Goal: Transaction & Acquisition: Download file/media

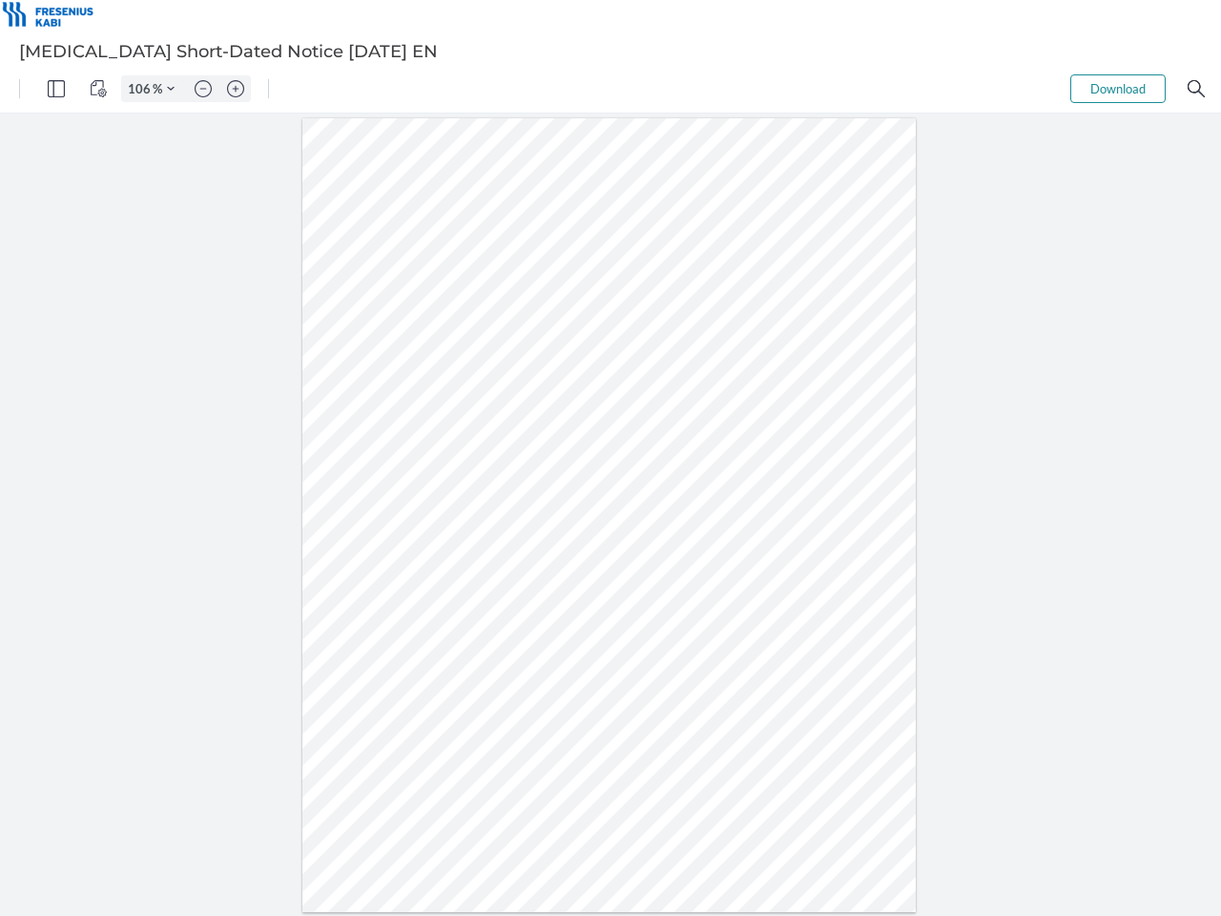
click at [56, 89] on img "Panel" at bounding box center [56, 88] width 17 height 17
click at [98, 89] on img "View Controls" at bounding box center [98, 88] width 17 height 17
click at [142, 89] on input "106" at bounding box center [137, 88] width 31 height 17
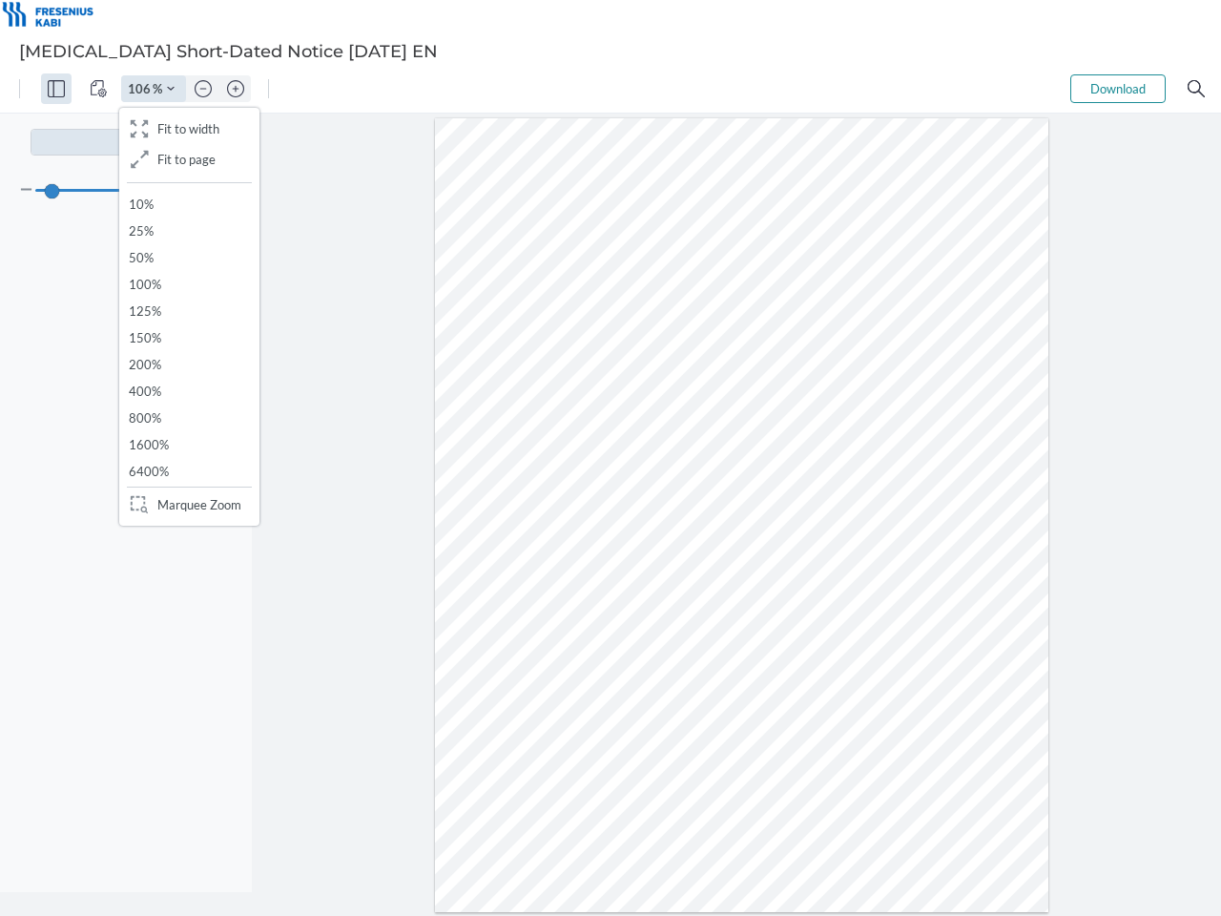
click at [171, 89] on img "Zoom Controls" at bounding box center [171, 89] width 8 height 8
click at [203, 89] on img "Zoom out" at bounding box center [203, 88] width 17 height 17
click at [236, 89] on img "Zoom in" at bounding box center [235, 88] width 17 height 17
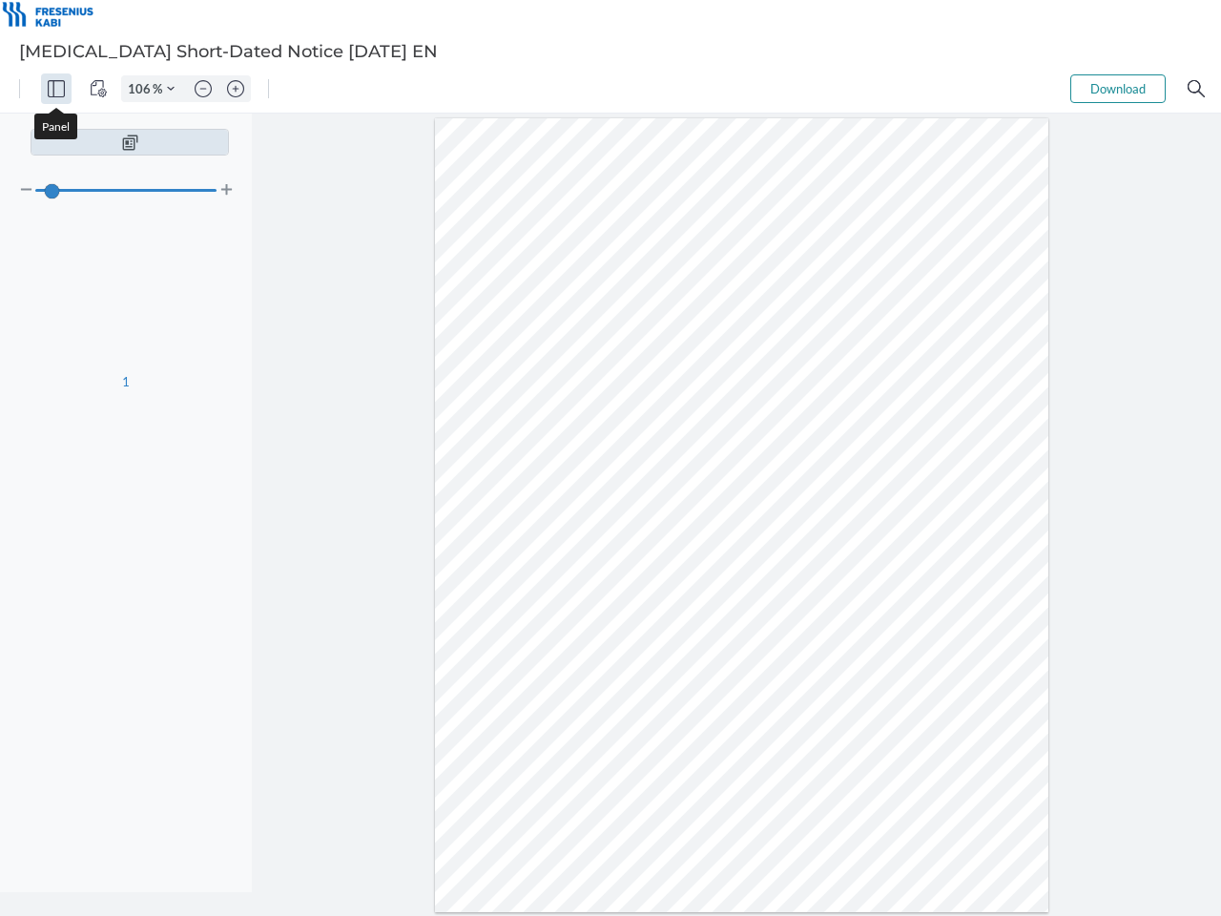
type input "106"
click at [1118, 89] on button "Download" at bounding box center [1118, 88] width 95 height 29
click at [1197, 89] on img "Search" at bounding box center [1196, 88] width 17 height 17
